Goal: Task Accomplishment & Management: Use online tool/utility

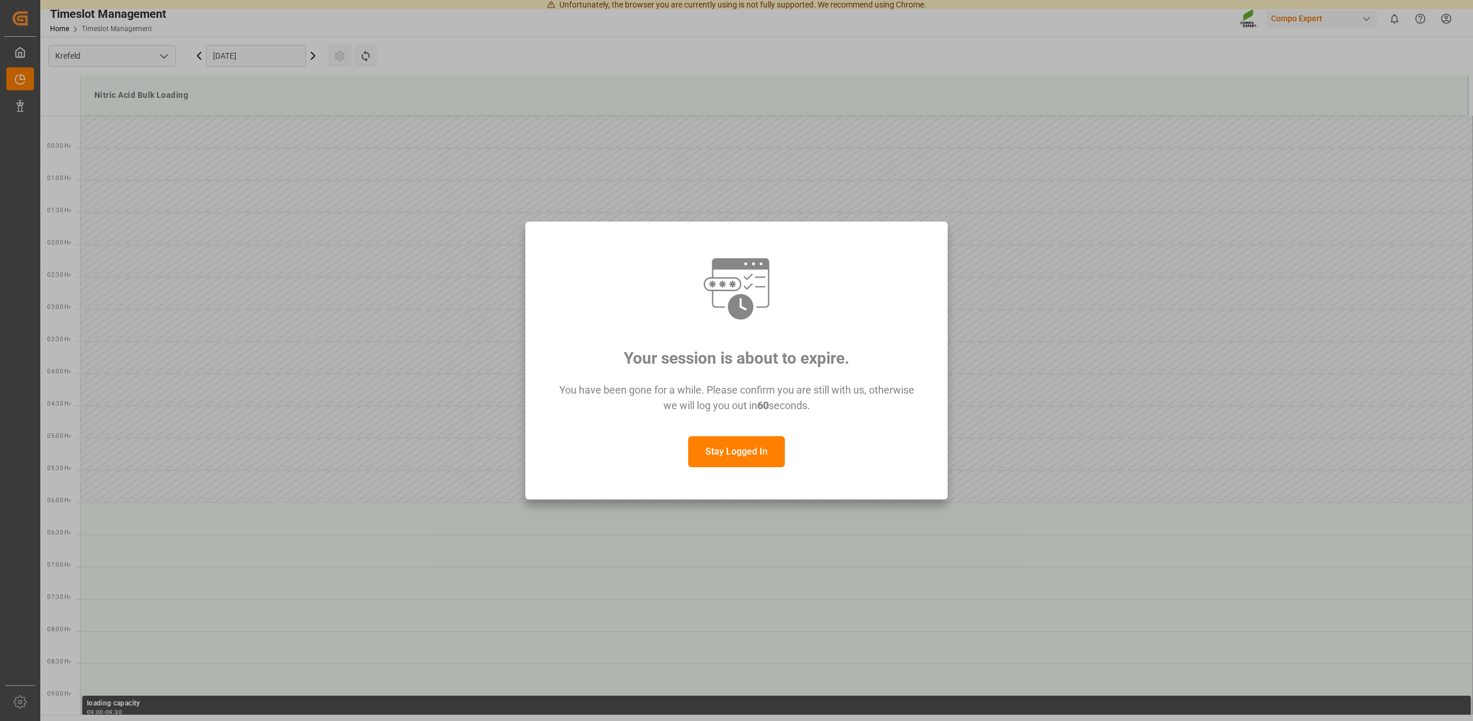
scroll to position [830, 0]
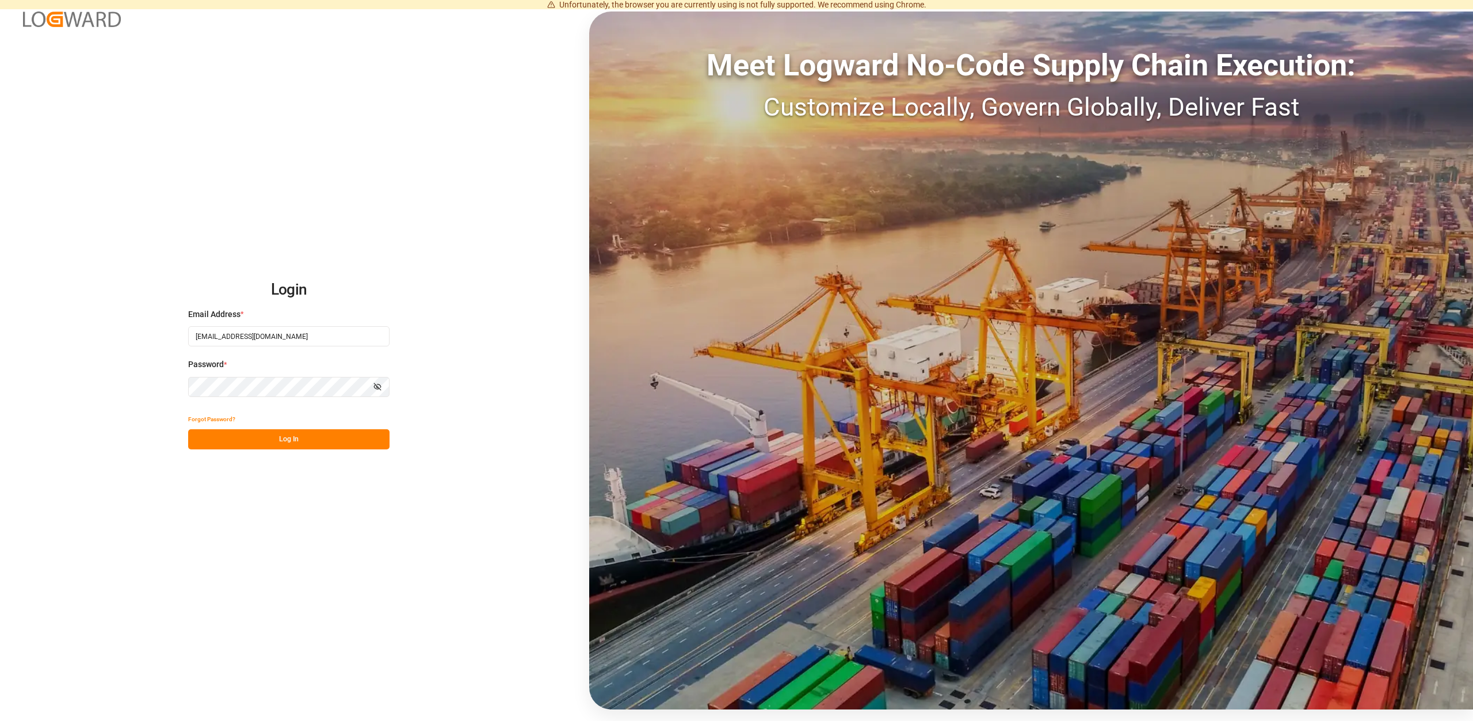
click at [299, 433] on button "Log In" at bounding box center [288, 439] width 201 height 20
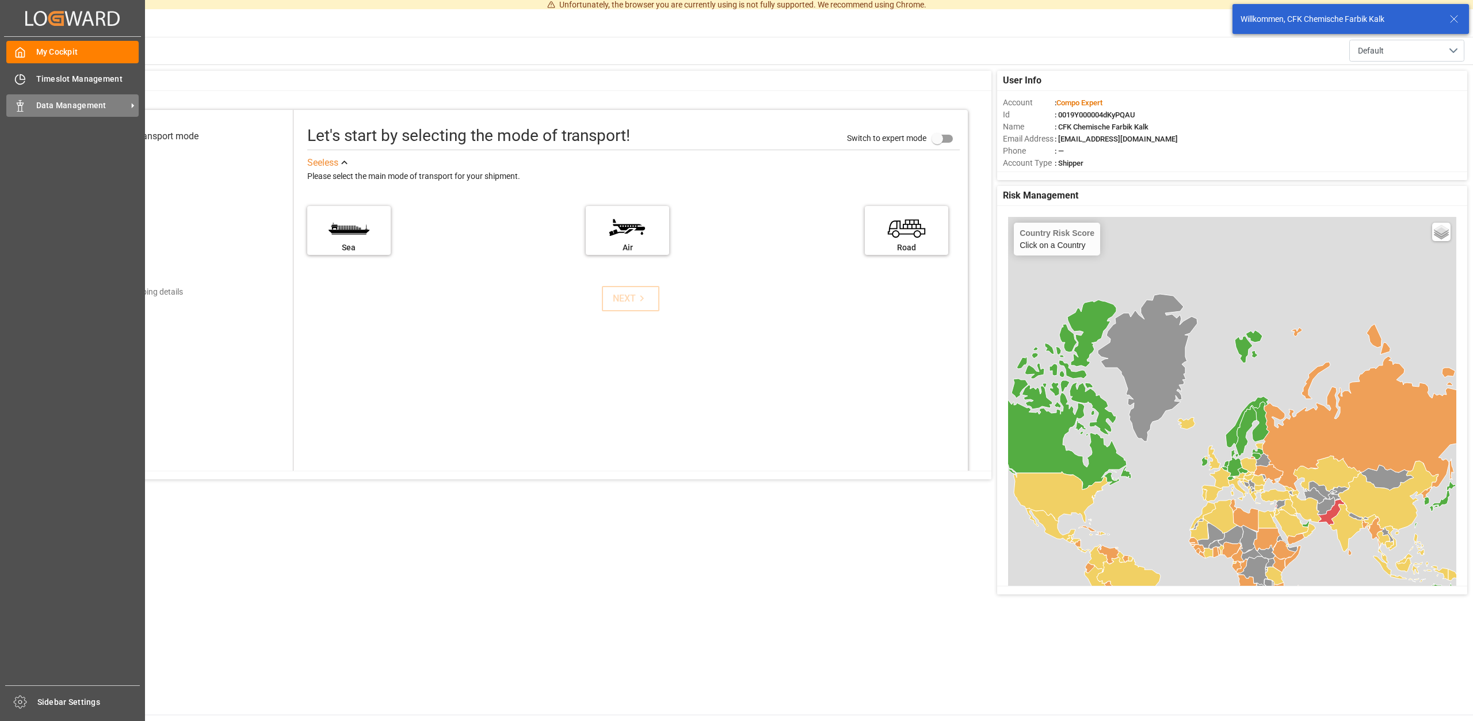
click at [50, 94] on div "Data Management Data Management" at bounding box center [72, 105] width 132 height 22
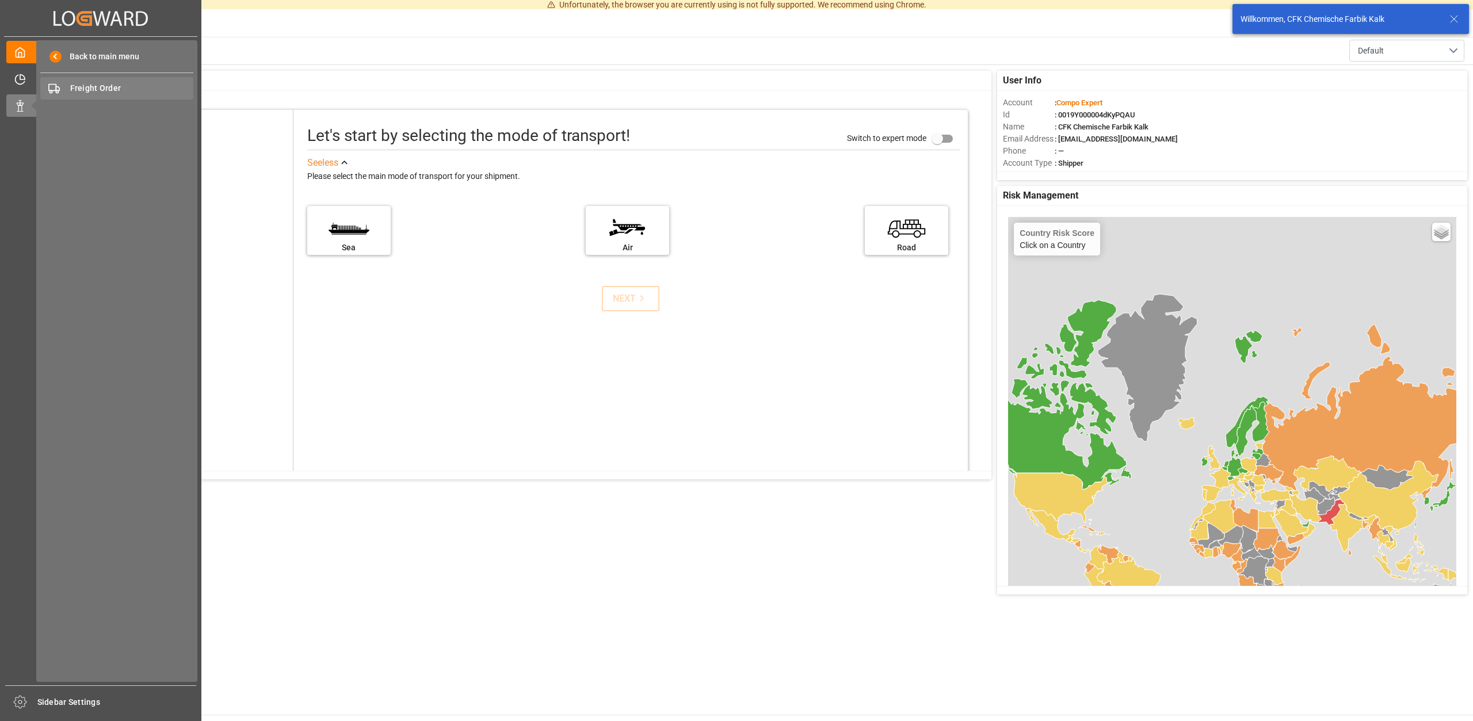
click at [128, 91] on span "Freight Order" at bounding box center [132, 88] width 124 height 12
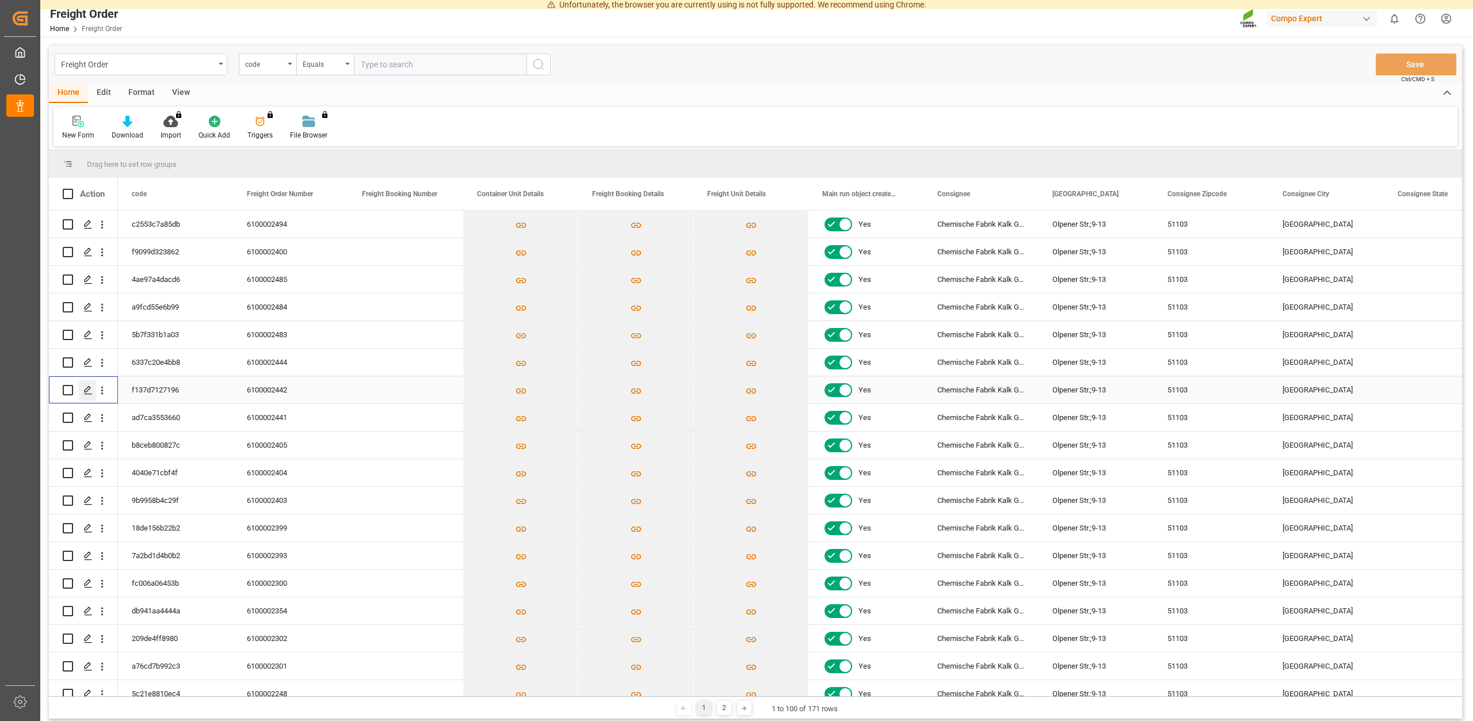
click at [87, 385] on div "Press SPACE to select this row." at bounding box center [87, 390] width 17 height 21
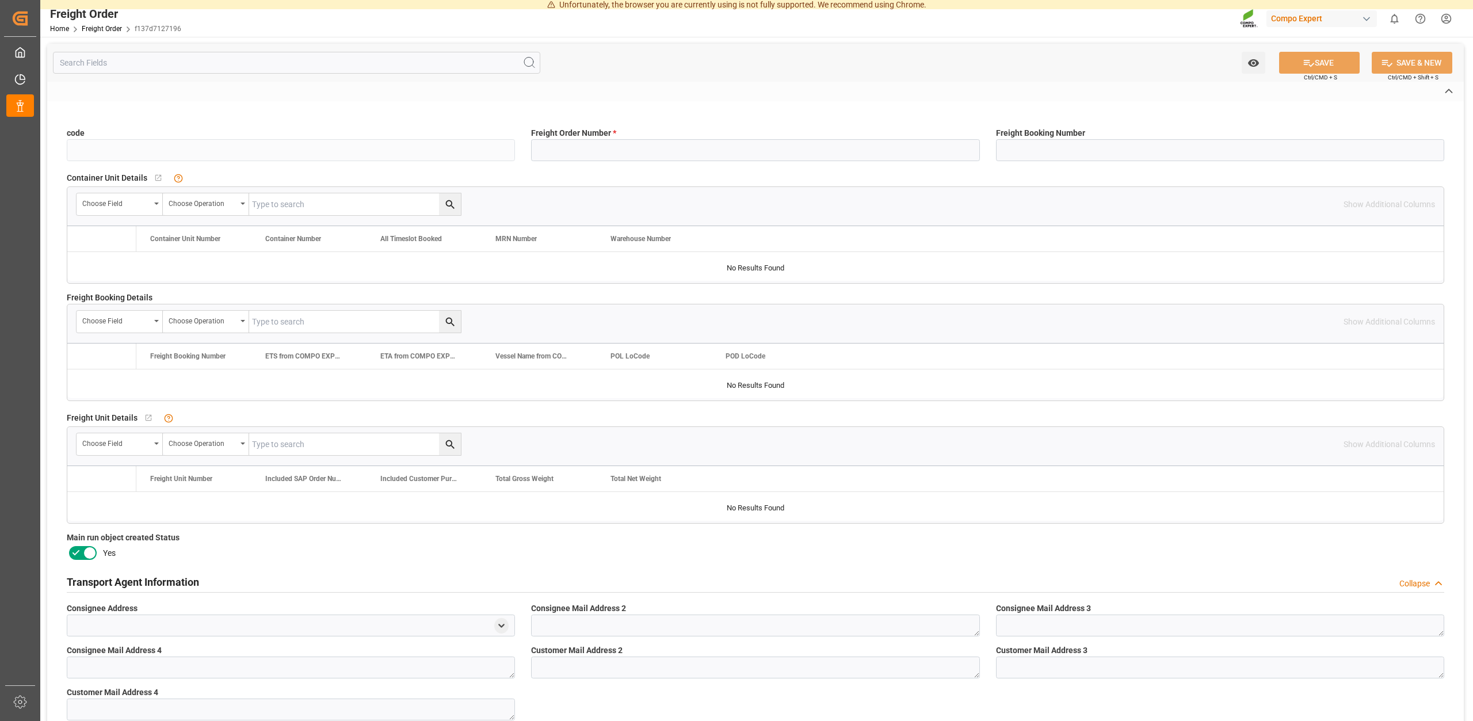
type input "f137d7127196"
type input "6100002442"
type input "No"
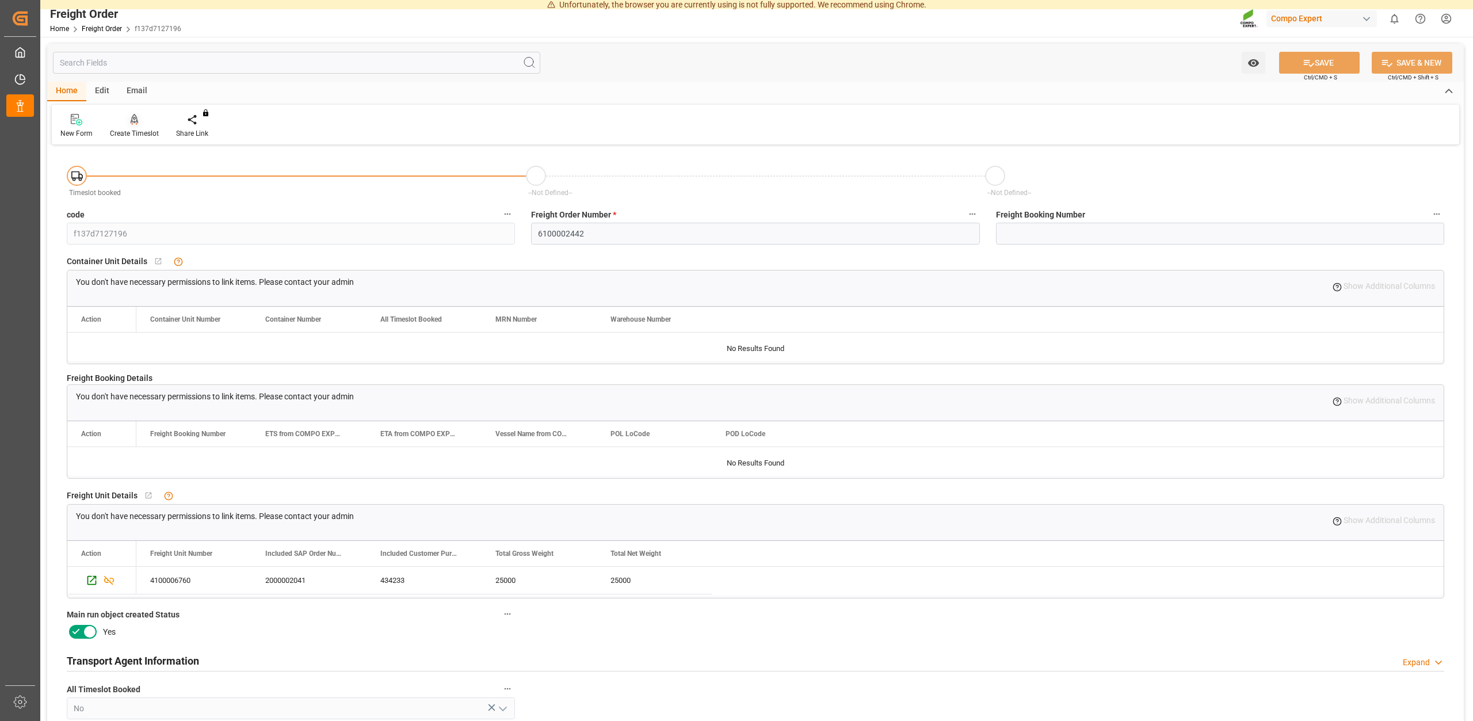
click at [151, 135] on div "Create Timeslot" at bounding box center [134, 133] width 49 height 10
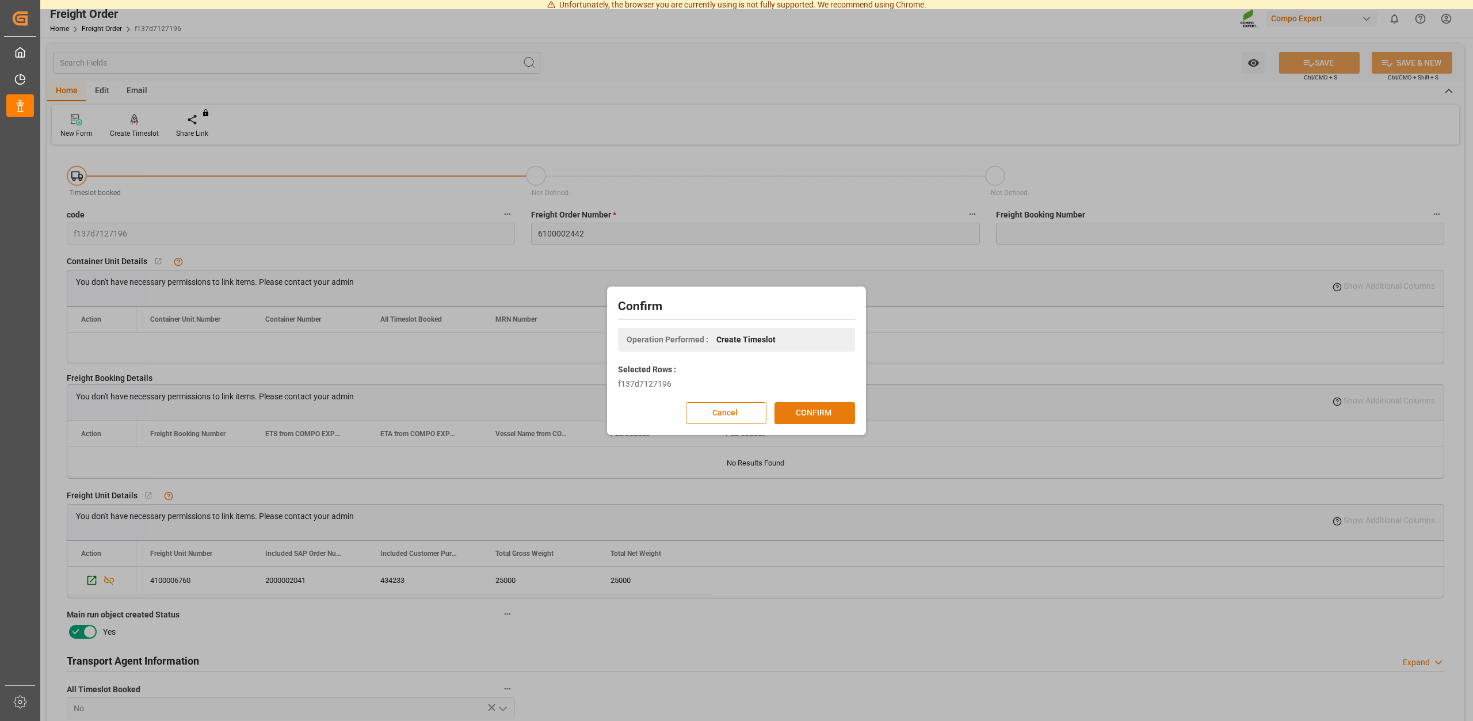
click at [799, 406] on button "CONFIRM" at bounding box center [814, 413] width 81 height 22
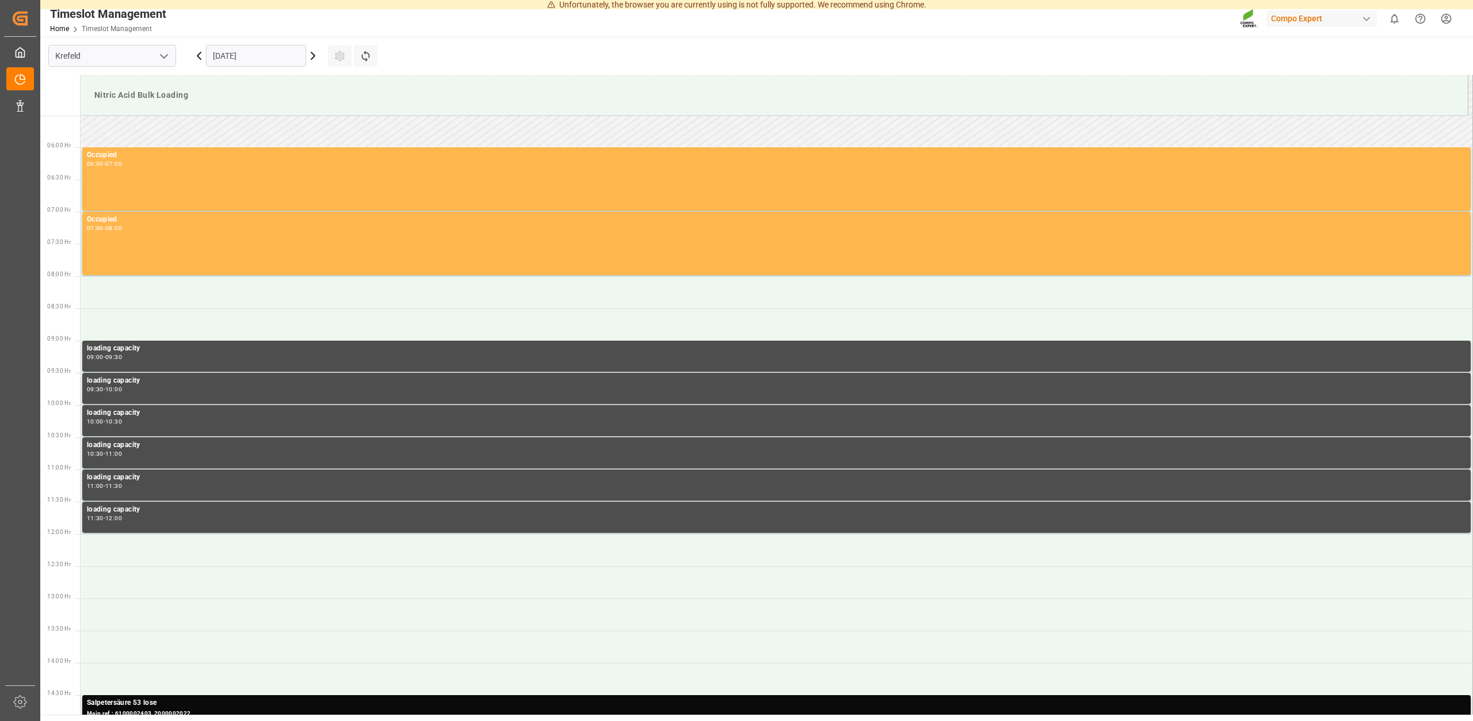
scroll to position [62, 0]
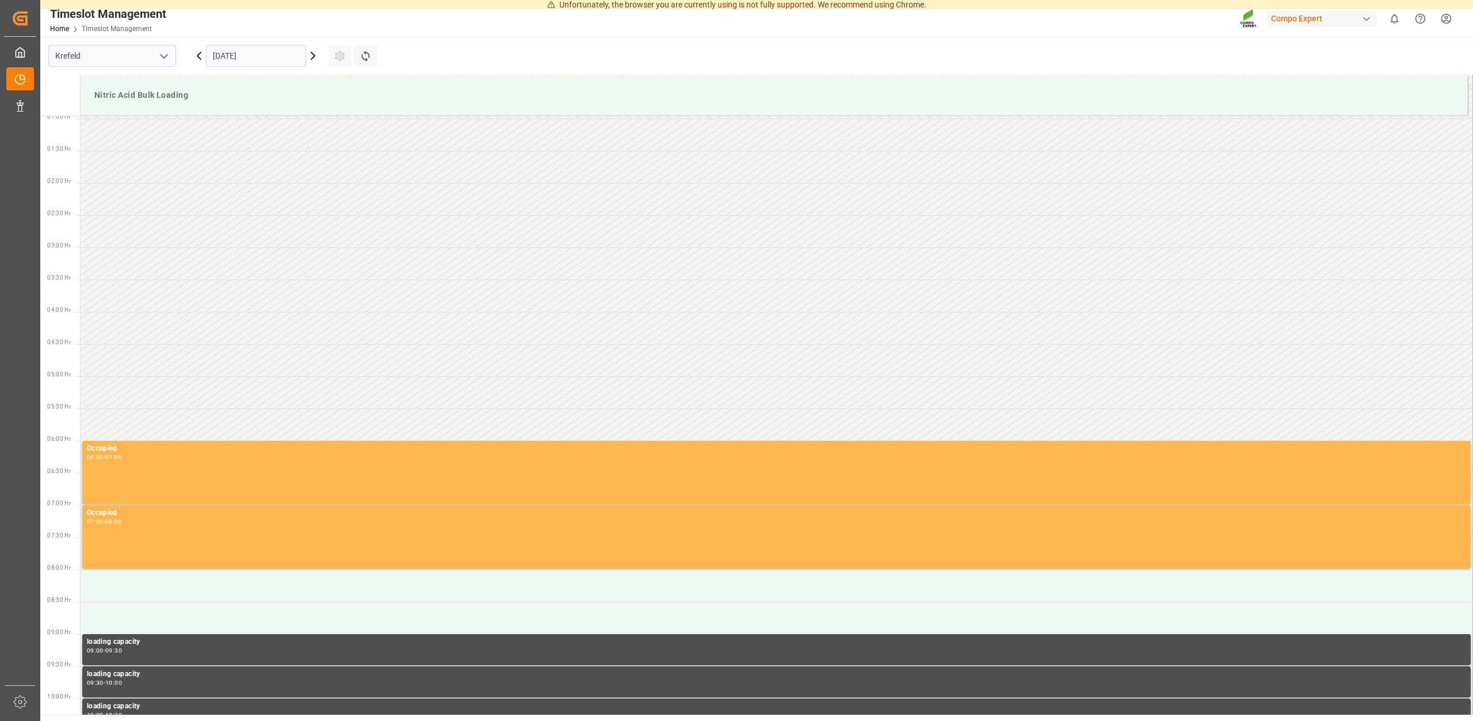
click at [314, 54] on icon at bounding box center [313, 56] width 14 height 14
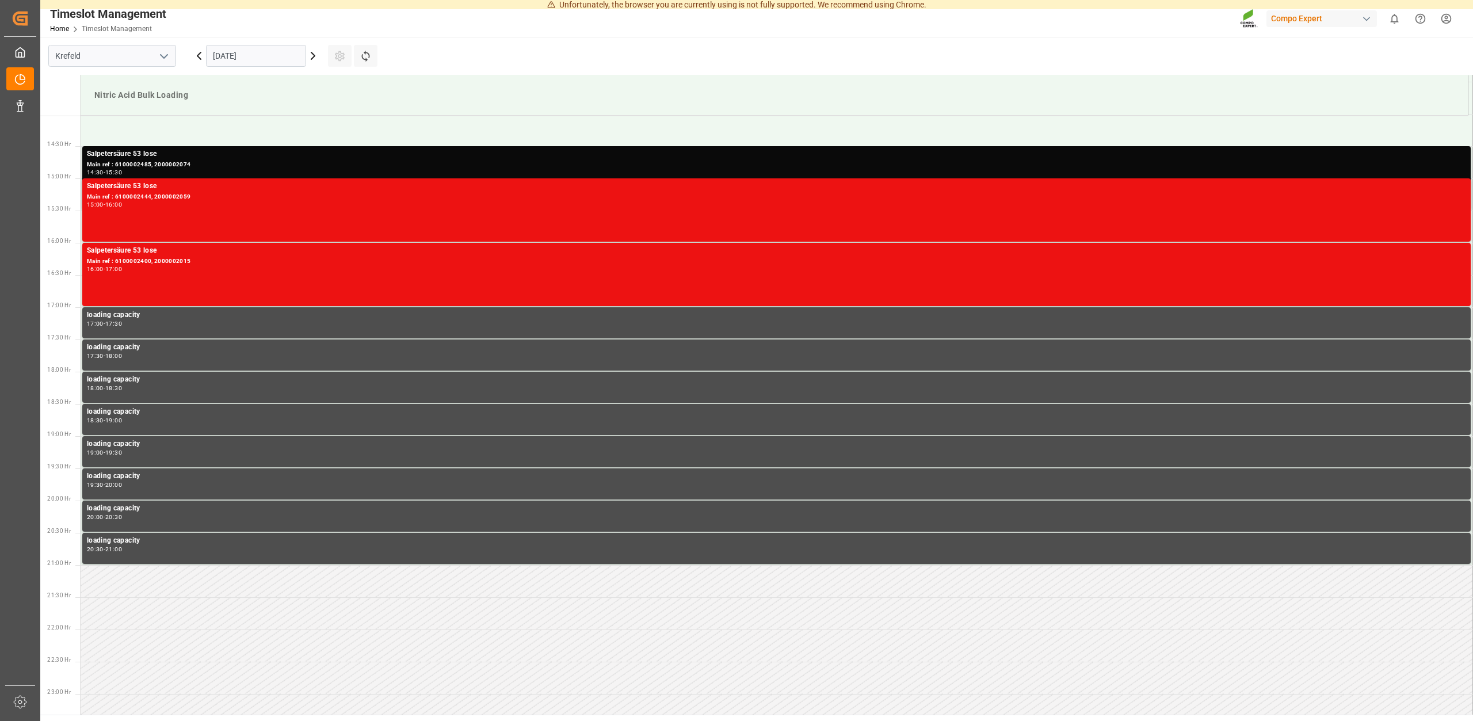
scroll to position [883, 0]
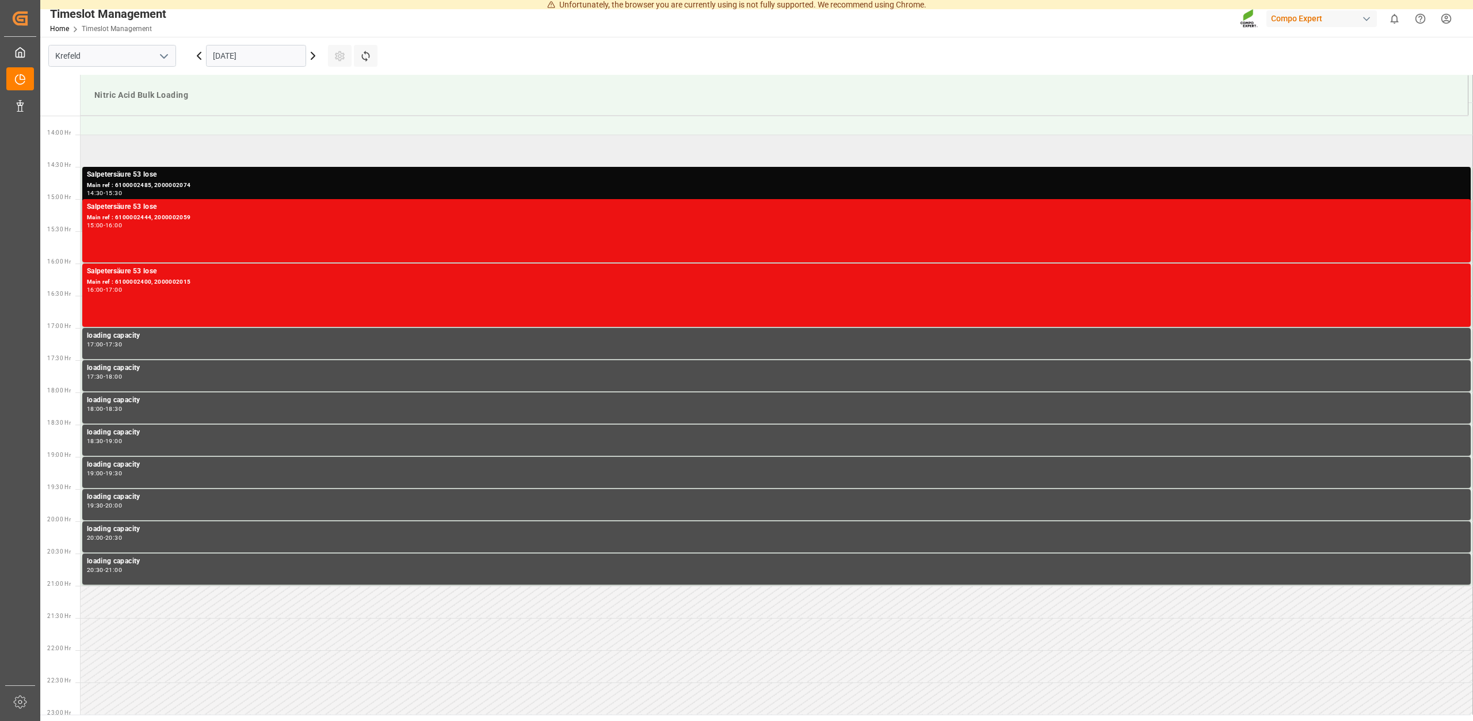
click at [135, 150] on td at bounding box center [777, 151] width 1392 height 32
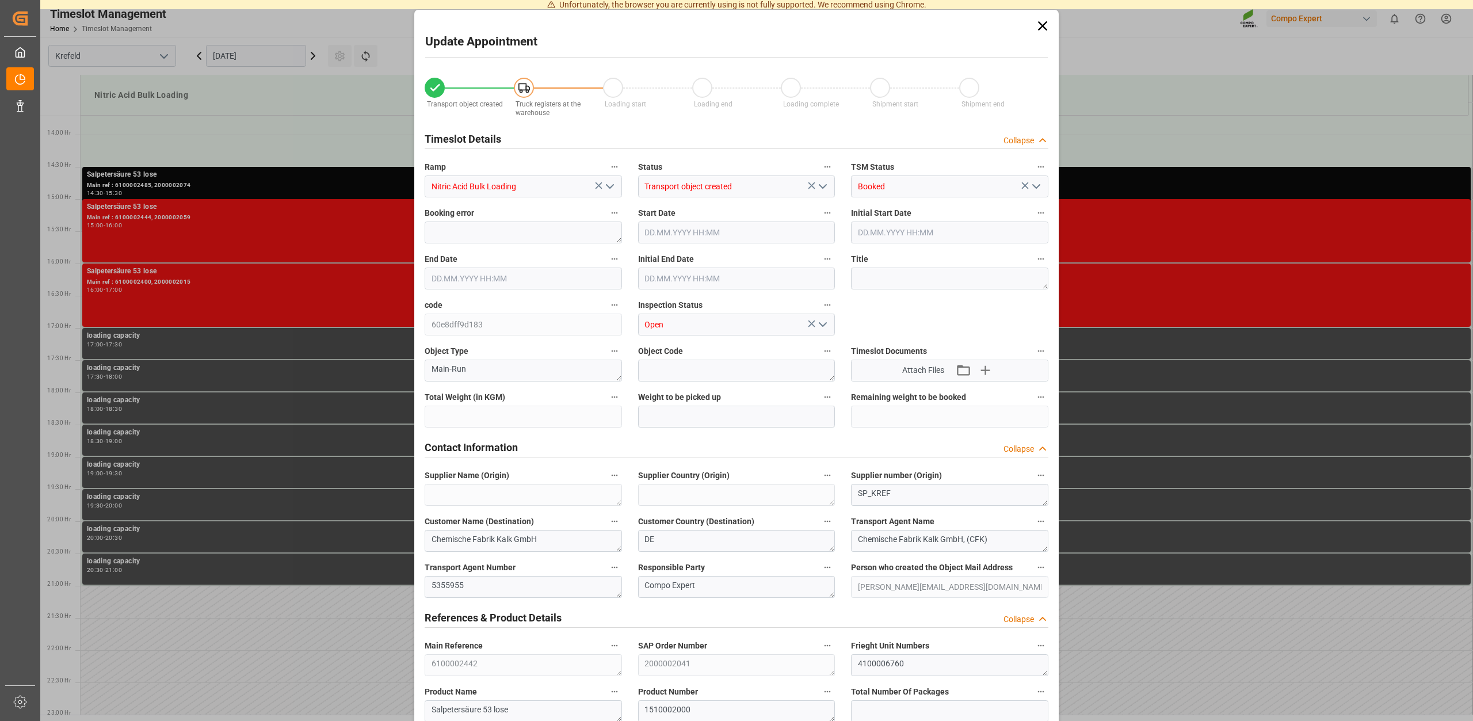
type input "[DATE] 14:00"
type input "[DATE] 14:30"
type input "25000"
type input "0"
type input "[DATE] 15:20"
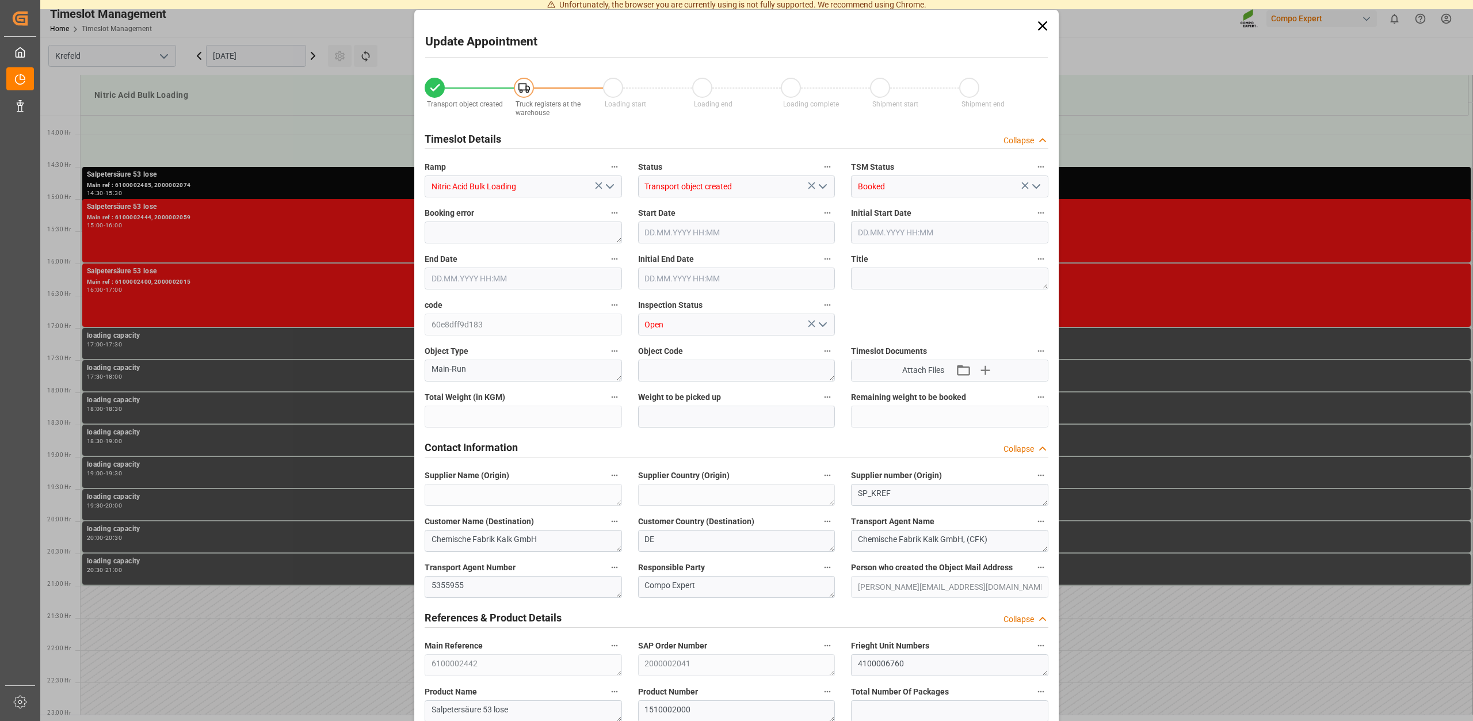
type input "[DATE] 10:40"
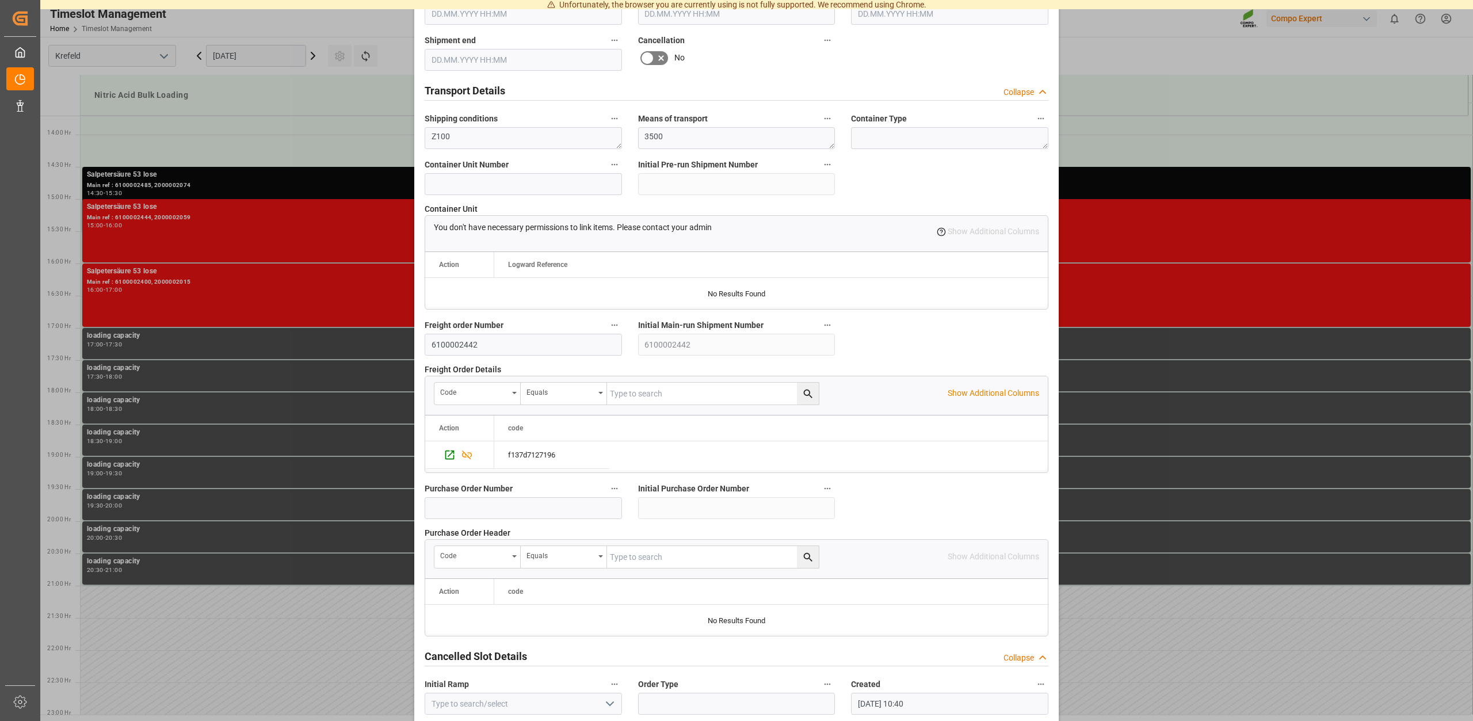
scroll to position [873, 0]
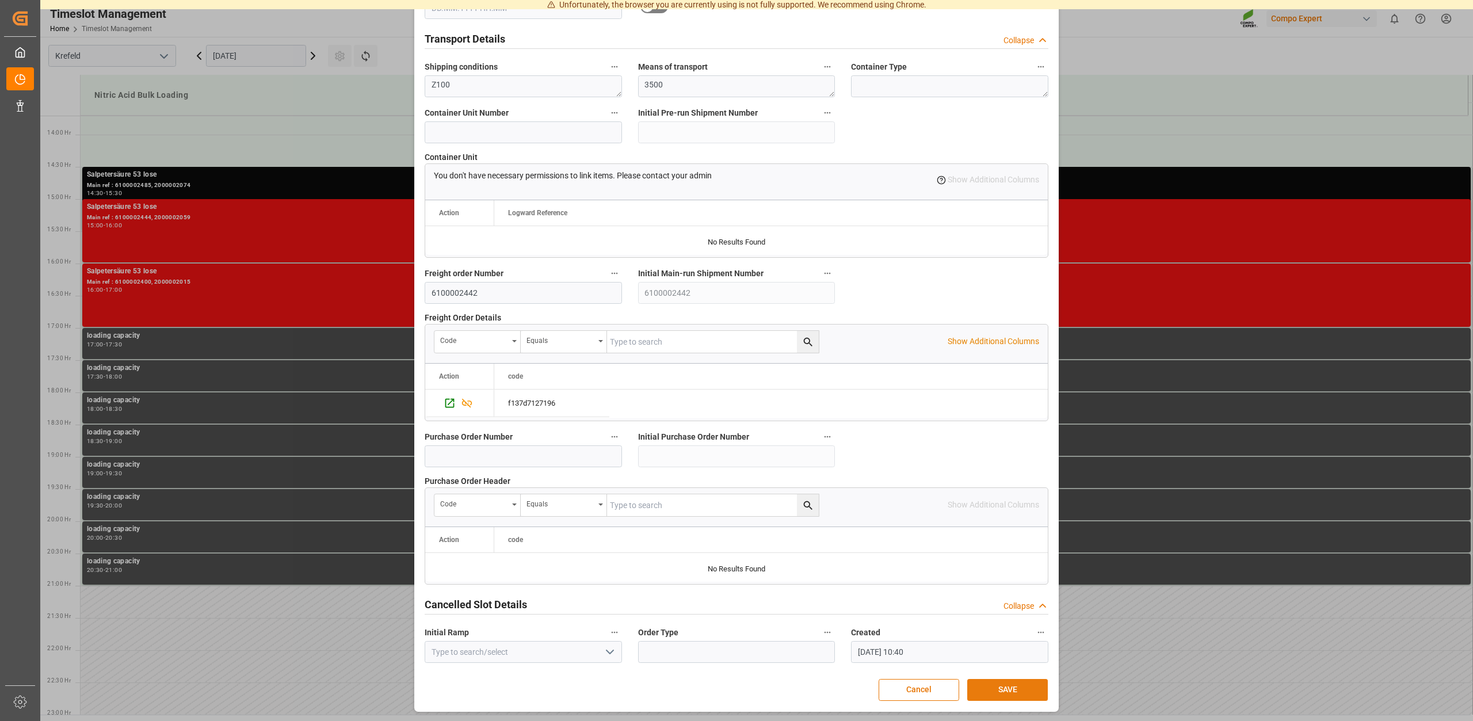
click at [990, 688] on button "SAVE" at bounding box center [1007, 690] width 81 height 22
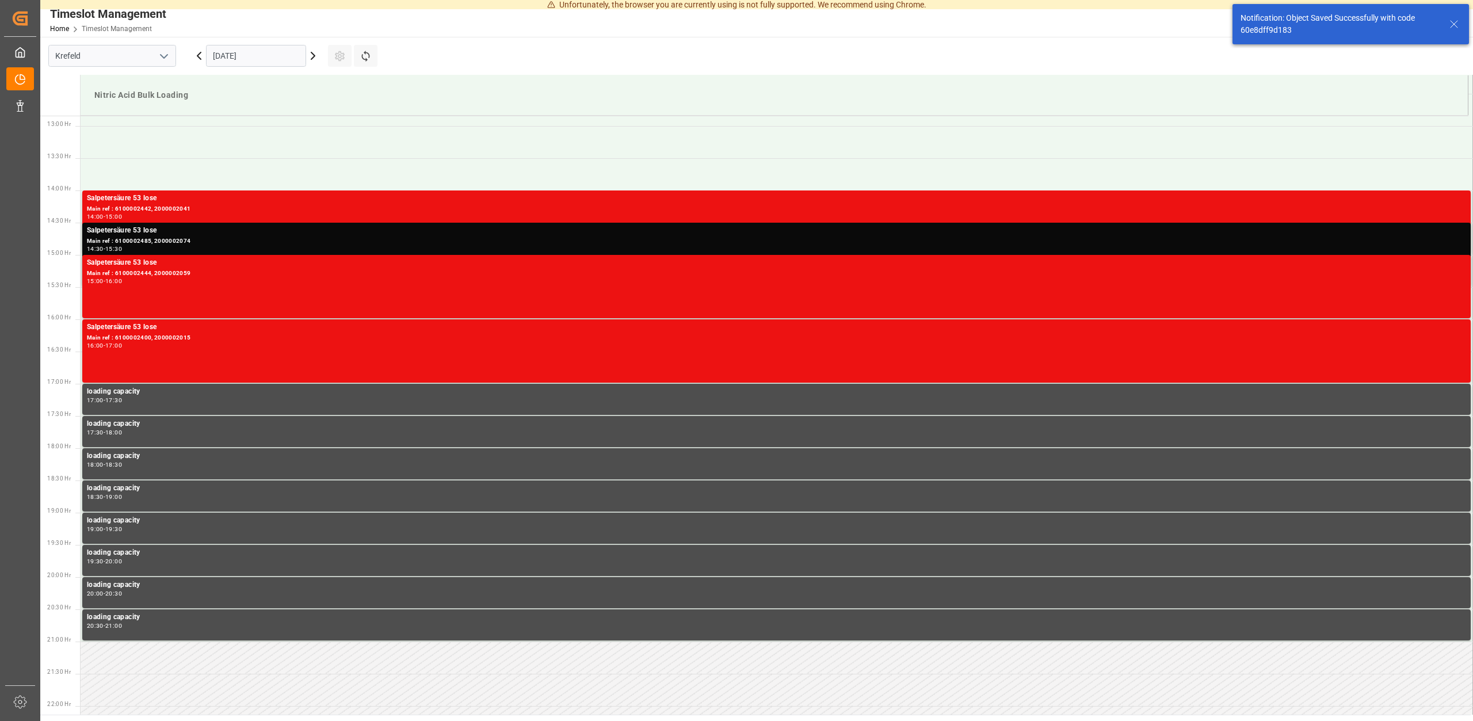
scroll to position [830, 0]
